Goal: Navigation & Orientation: Find specific page/section

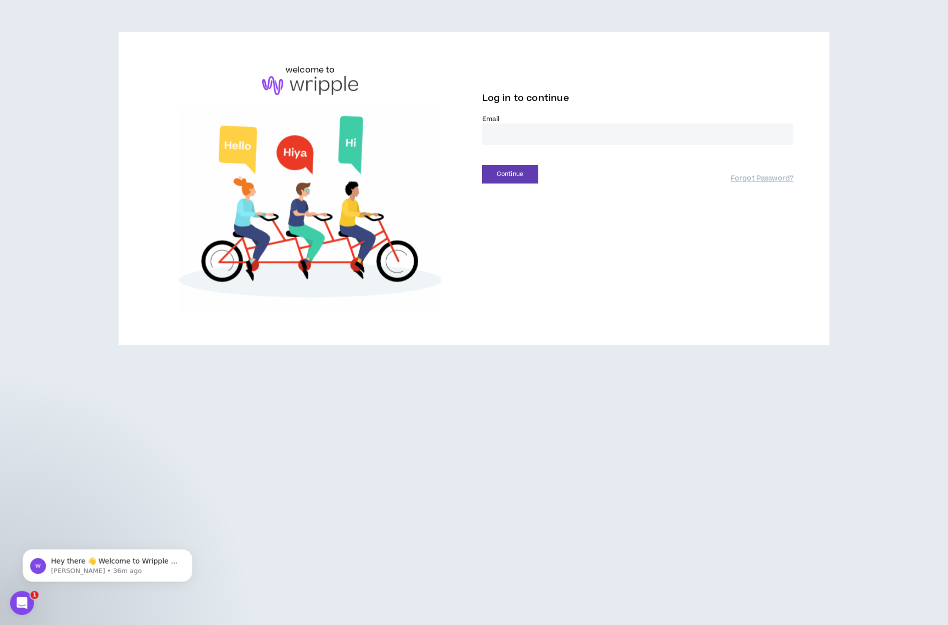
click at [511, 138] on input "email" at bounding box center [638, 135] width 312 height 22
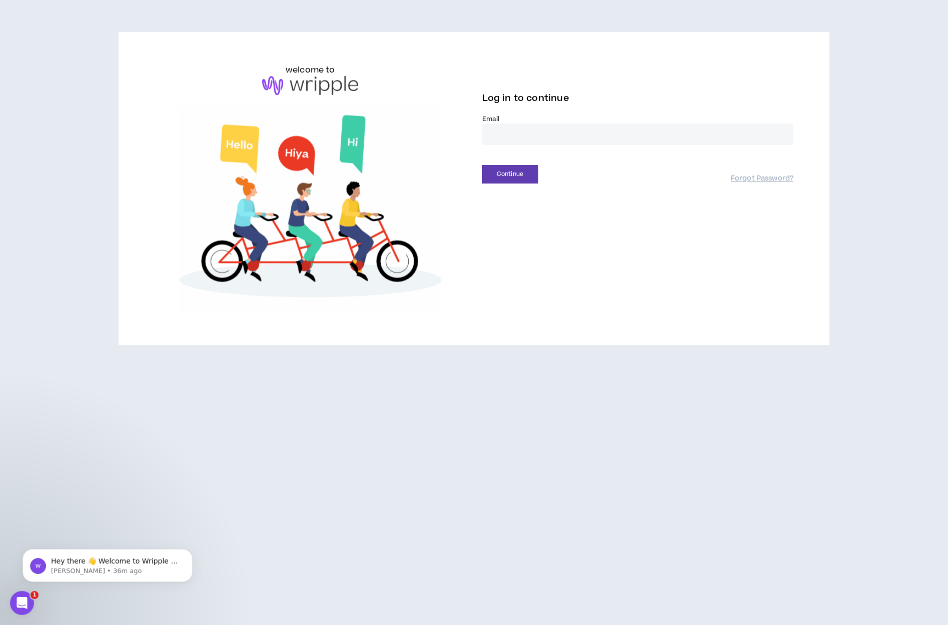
type input "**********"
click at [505, 172] on button "Continue" at bounding box center [510, 174] width 56 height 19
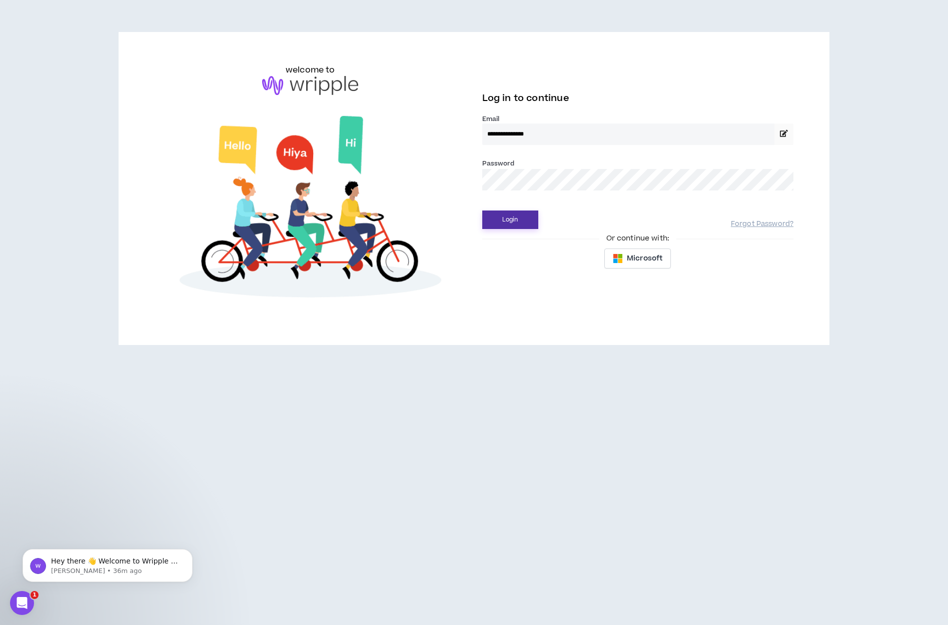
click at [511, 220] on button "Login" at bounding box center [510, 220] width 56 height 19
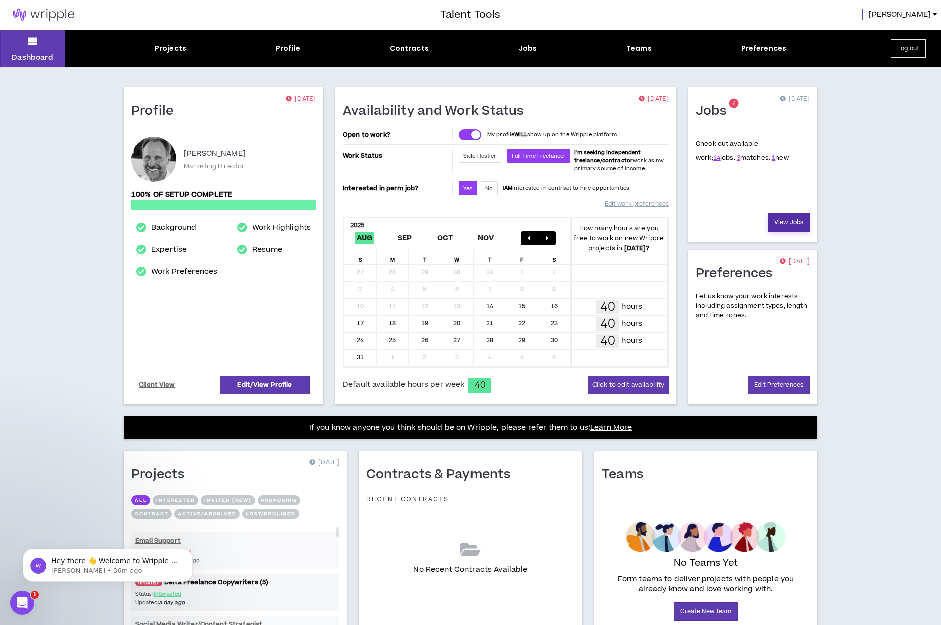
click at [782, 223] on link "View Jobs" at bounding box center [789, 223] width 42 height 19
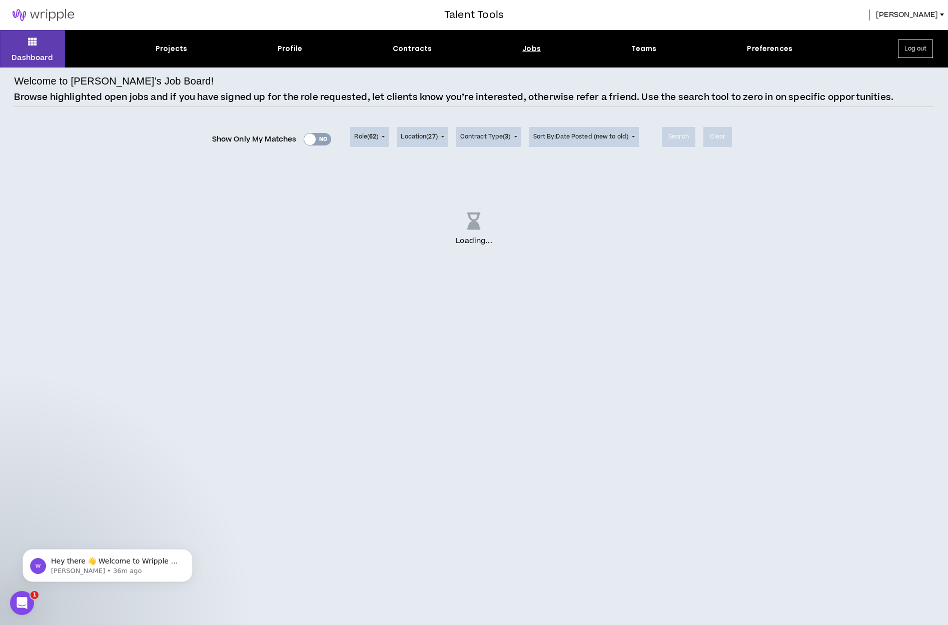
click at [328, 135] on div "Show Only My Matches Yes No" at bounding box center [272, 139] width 120 height 15
click at [325, 139] on div "Show Only My Matches Yes No" at bounding box center [272, 139] width 120 height 15
click at [312, 138] on div "Show Only My Matches Yes No" at bounding box center [272, 139] width 120 height 15
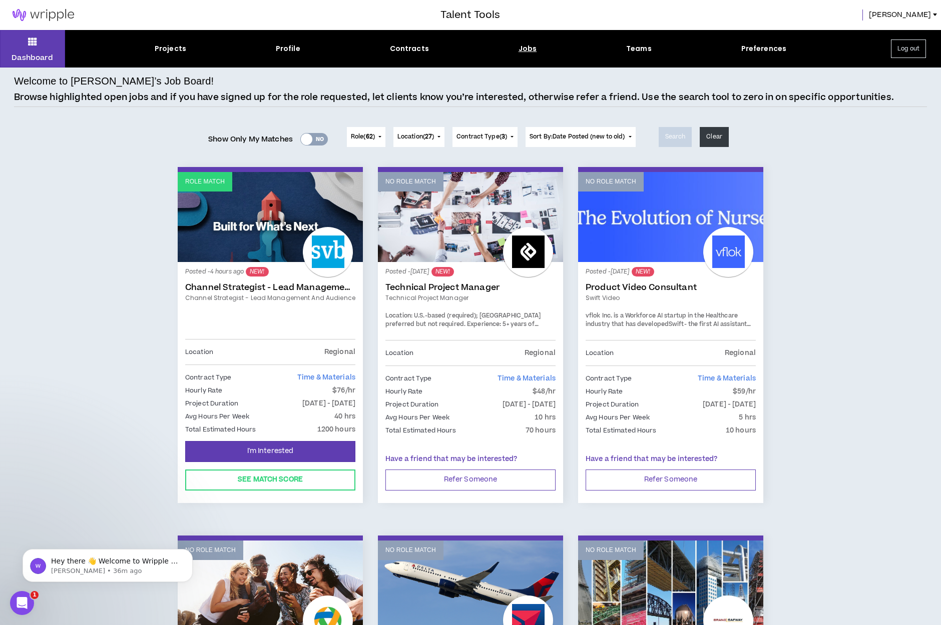
click at [316, 138] on div "Yes No" at bounding box center [314, 139] width 28 height 13
